Goal: Find specific page/section: Find specific page/section

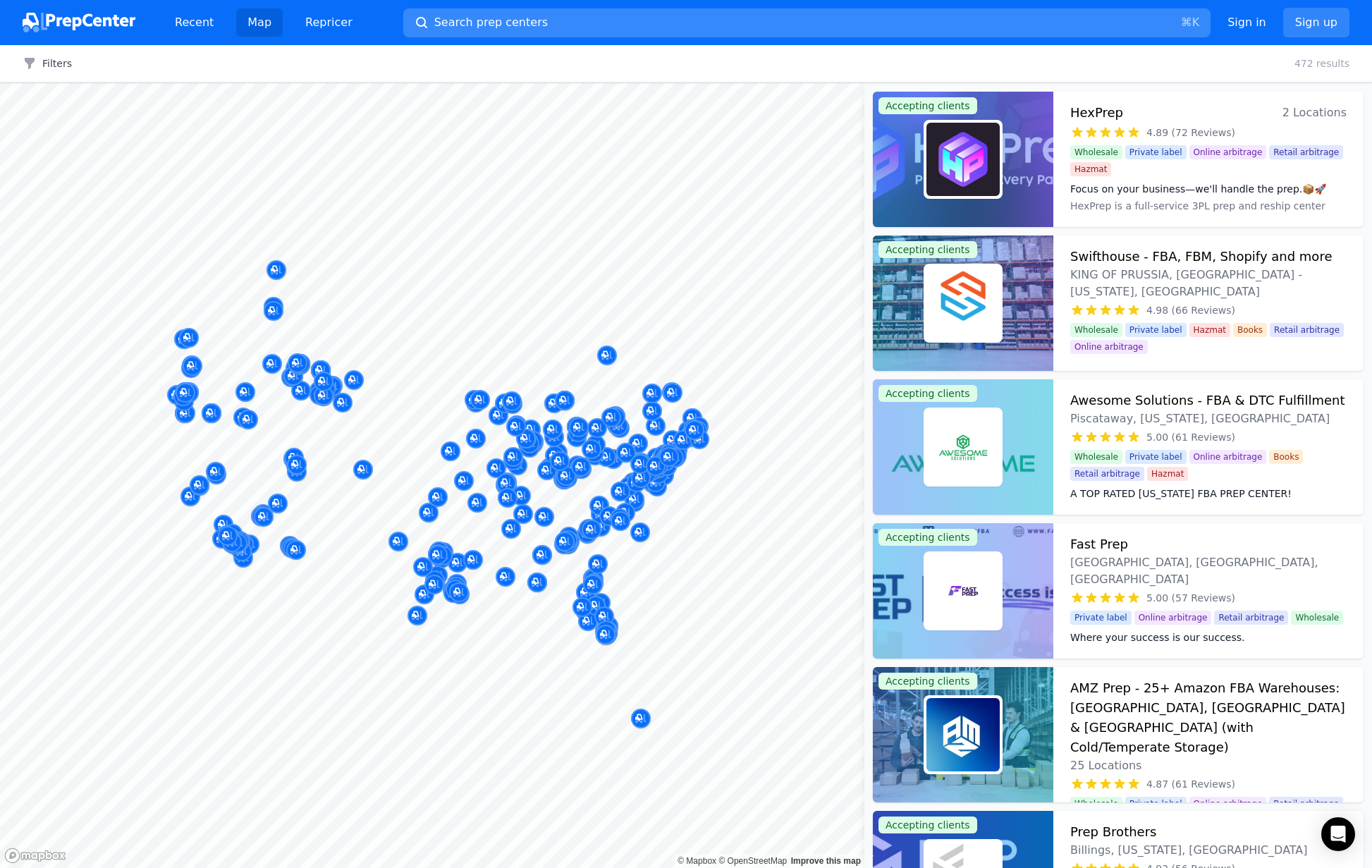
click at [544, 30] on button "Search prep centers ⌘ K" at bounding box center [807, 23] width 807 height 29
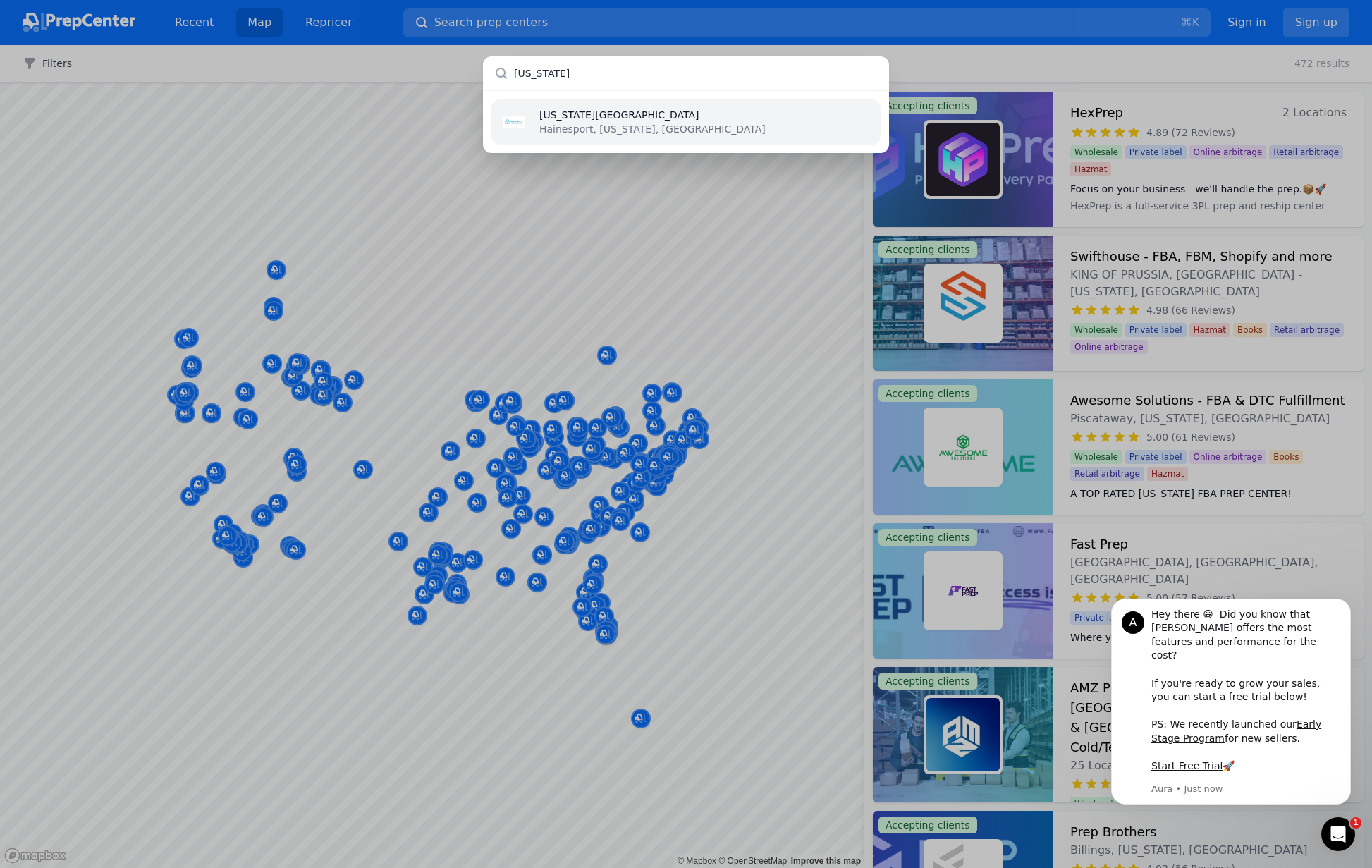
type input "[US_STATE]"
click at [580, 127] on p "Hainesport, [US_STATE], [GEOGRAPHIC_DATA]" at bounding box center [652, 129] width 226 height 14
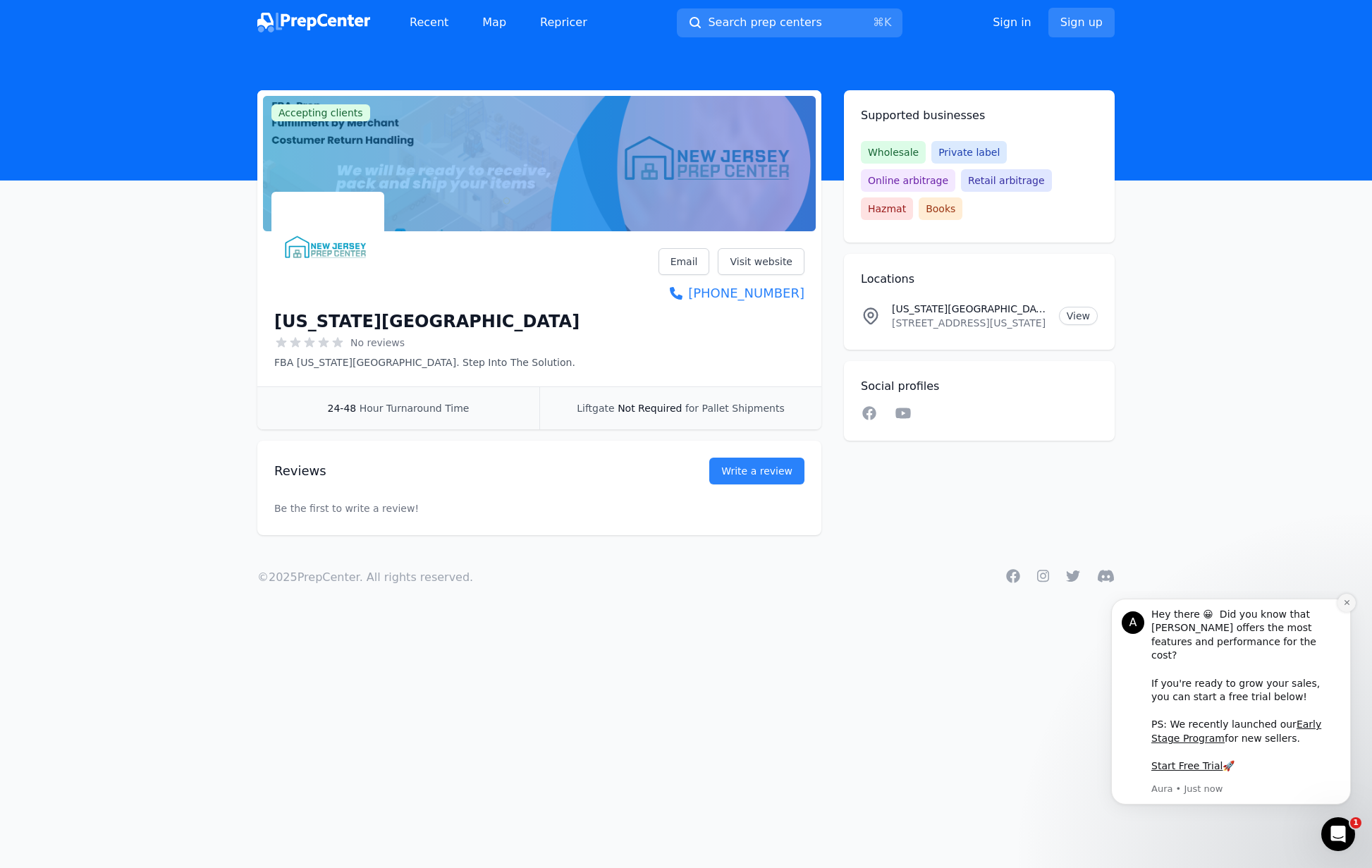
click at [1343, 607] on icon "Dismiss notification" at bounding box center [1347, 602] width 8 height 8
